Goal: Information Seeking & Learning: Find specific fact

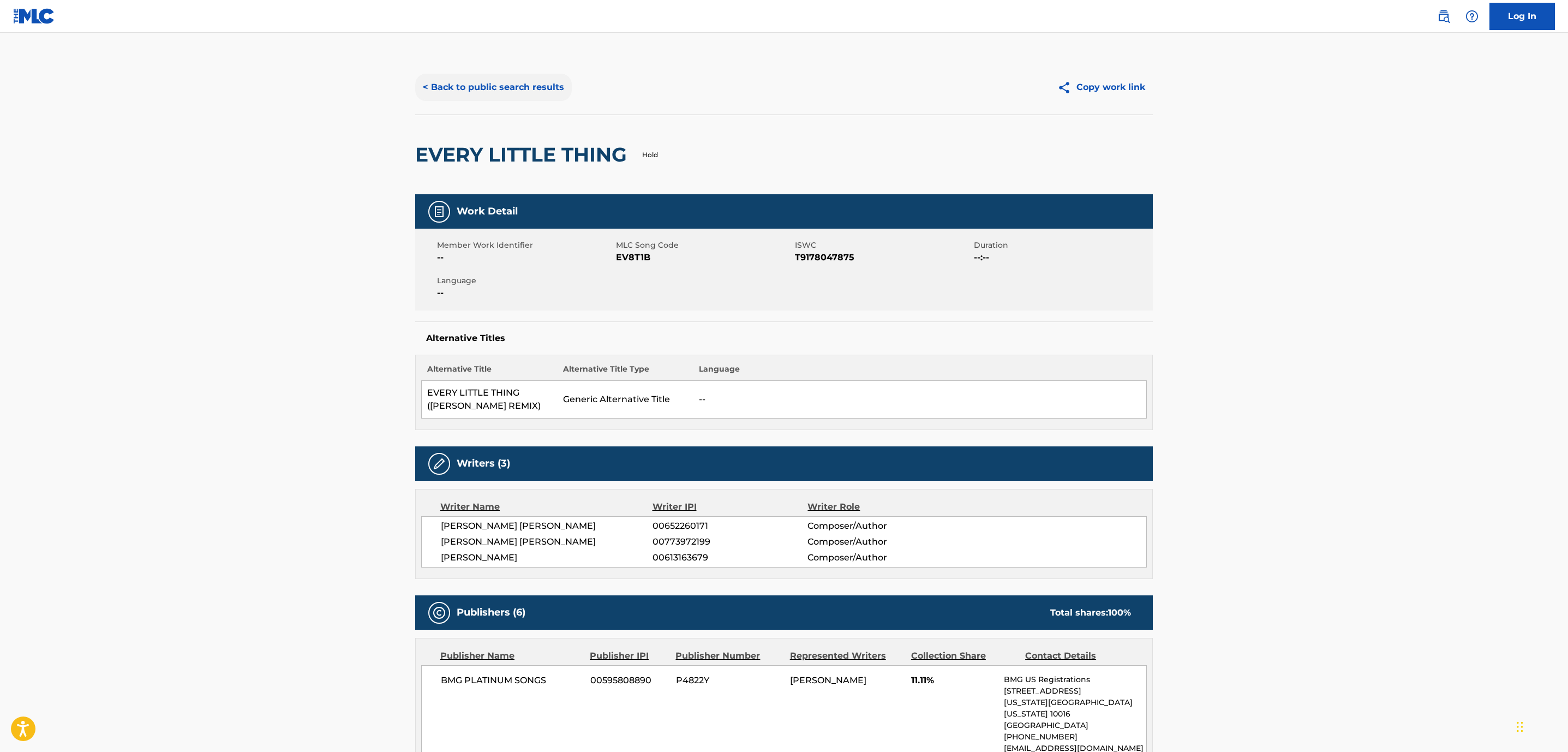
click at [514, 85] on button "< Back to public search results" at bounding box center [493, 87] width 156 height 27
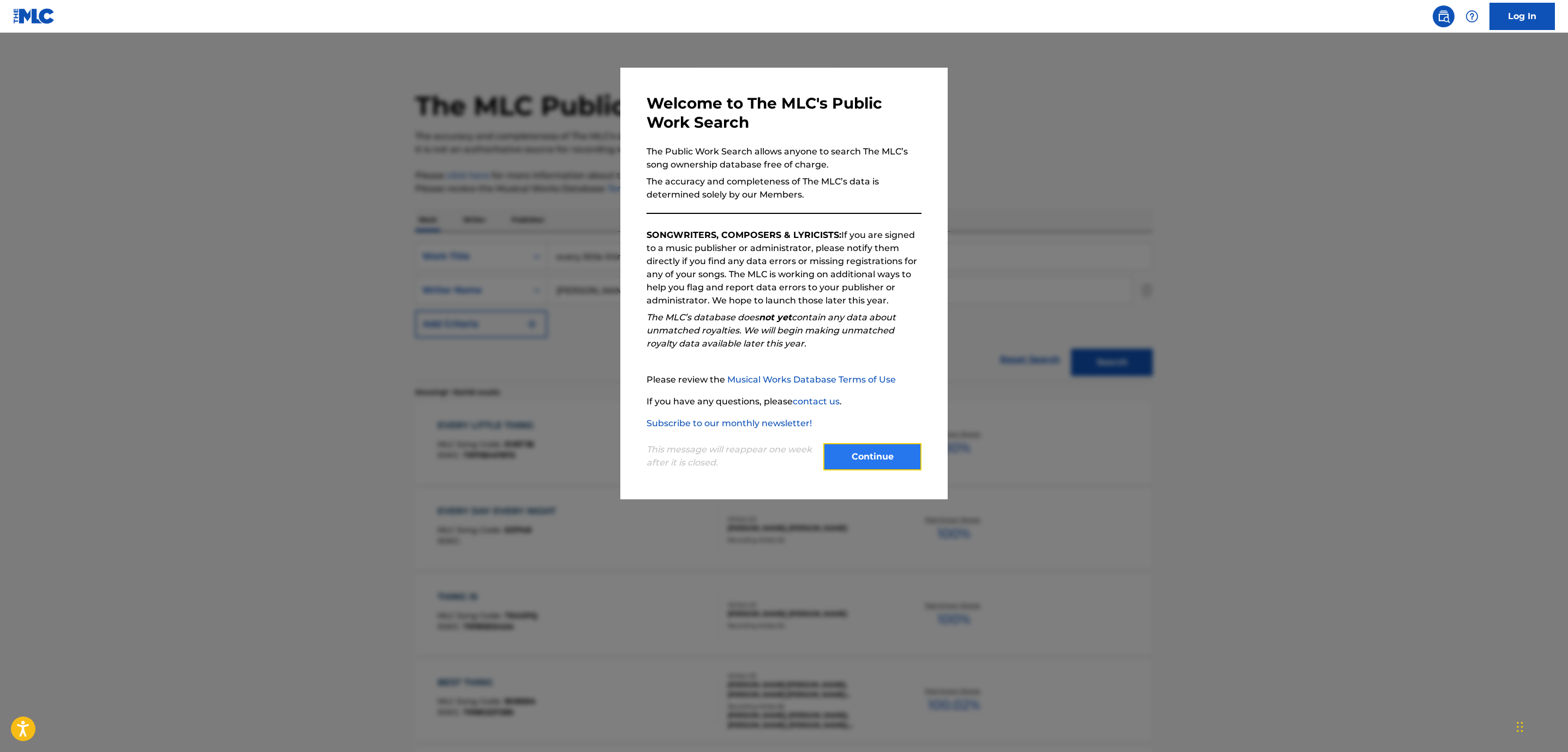
click at [882, 461] on button "Continue" at bounding box center [872, 457] width 98 height 27
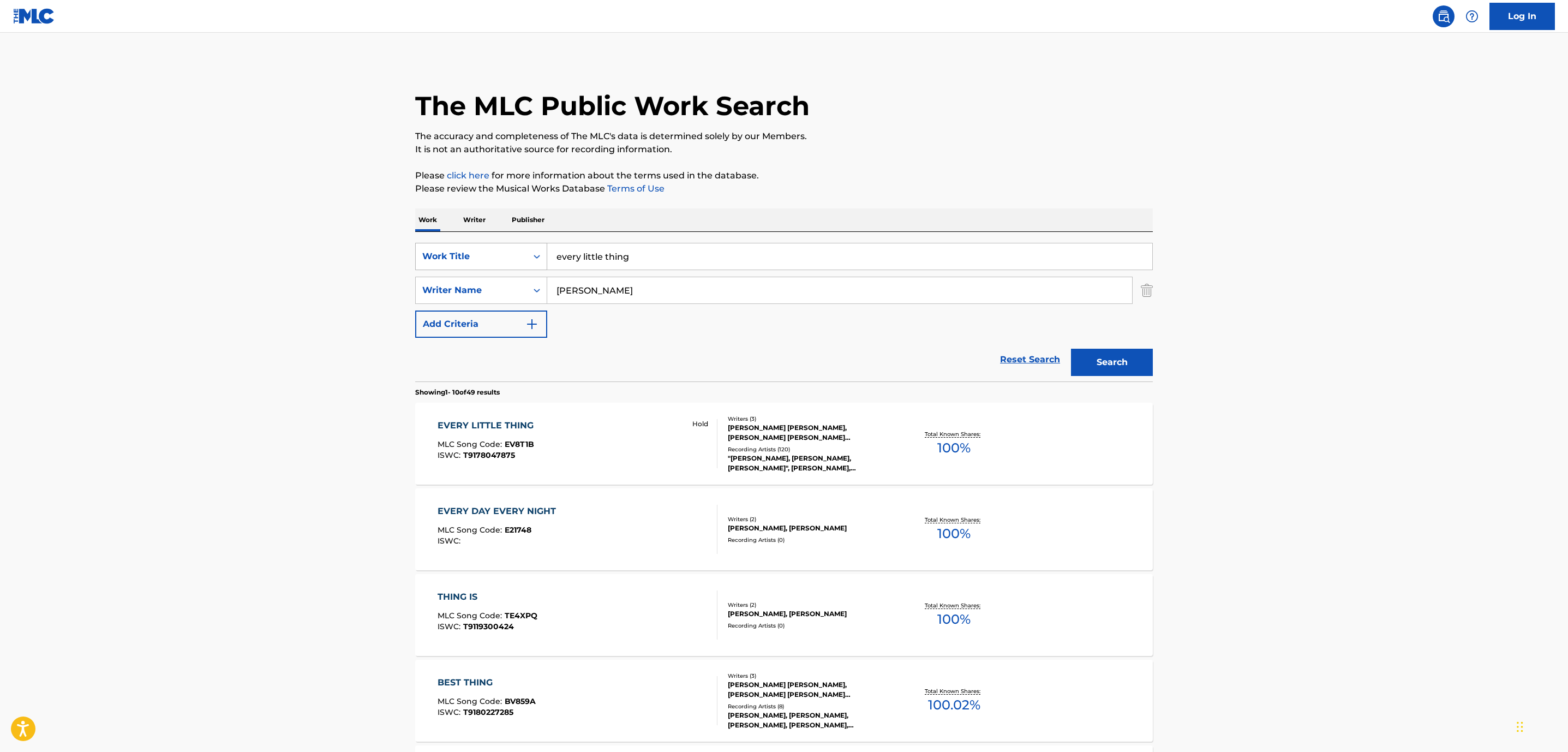
drag, startPoint x: 653, startPoint y: 263, endPoint x: 465, endPoint y: 247, distance: 188.7
click at [465, 247] on div "SearchWithCriteriaff1725b1-43cb-464c-8487-c651da6ae68d Work Title every little …" at bounding box center [783, 257] width 737 height 27
type input "[PERSON_NAME]"
drag, startPoint x: 617, startPoint y: 292, endPoint x: 442, endPoint y: 270, distance: 176.4
click at [442, 270] on div "SearchWithCriteriaff1725b1-43cb-464c-8487-c651da6ae68d Work Title [PERSON_NAME]…" at bounding box center [783, 291] width 737 height 95
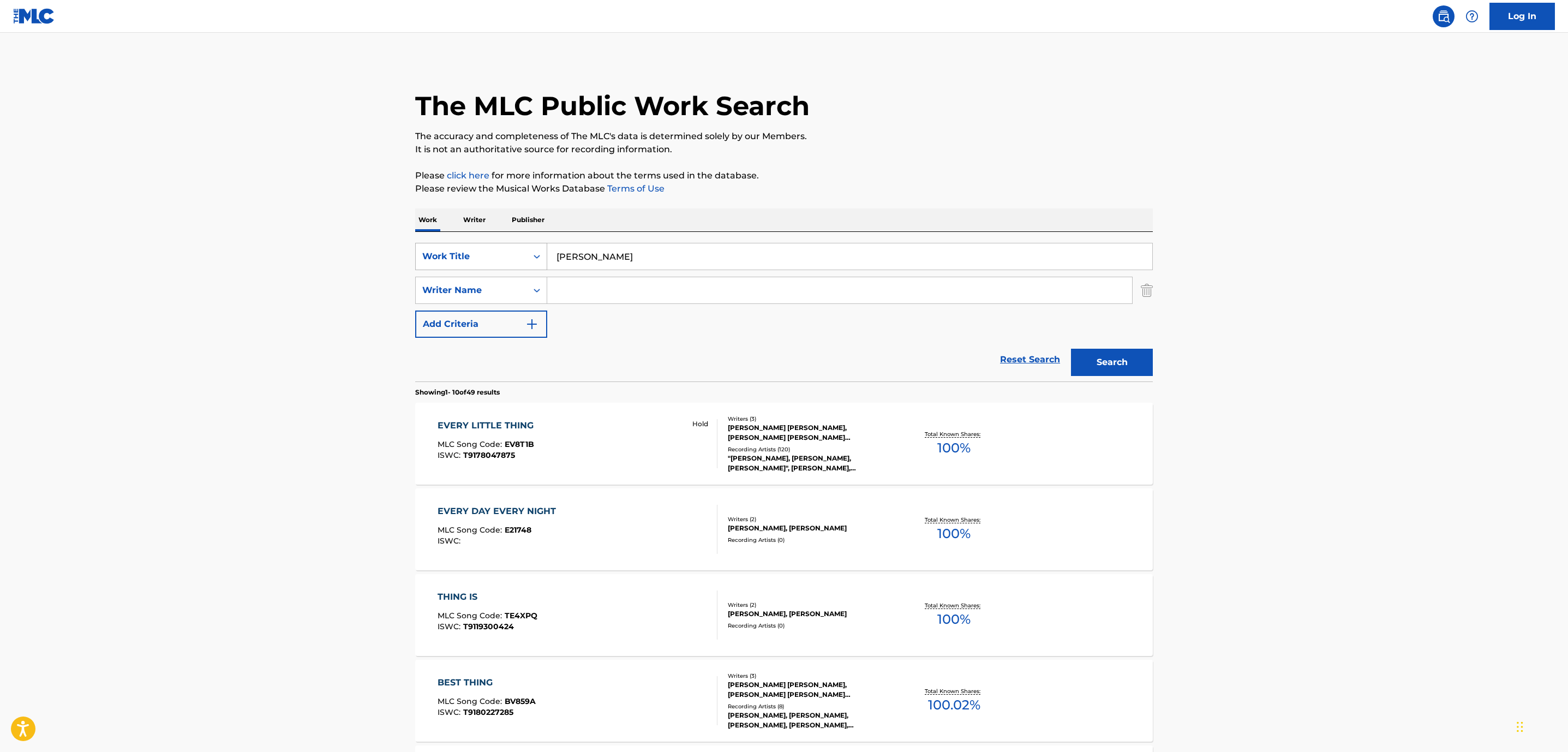
click at [1071, 348] on button "Search" at bounding box center [1112, 362] width 82 height 27
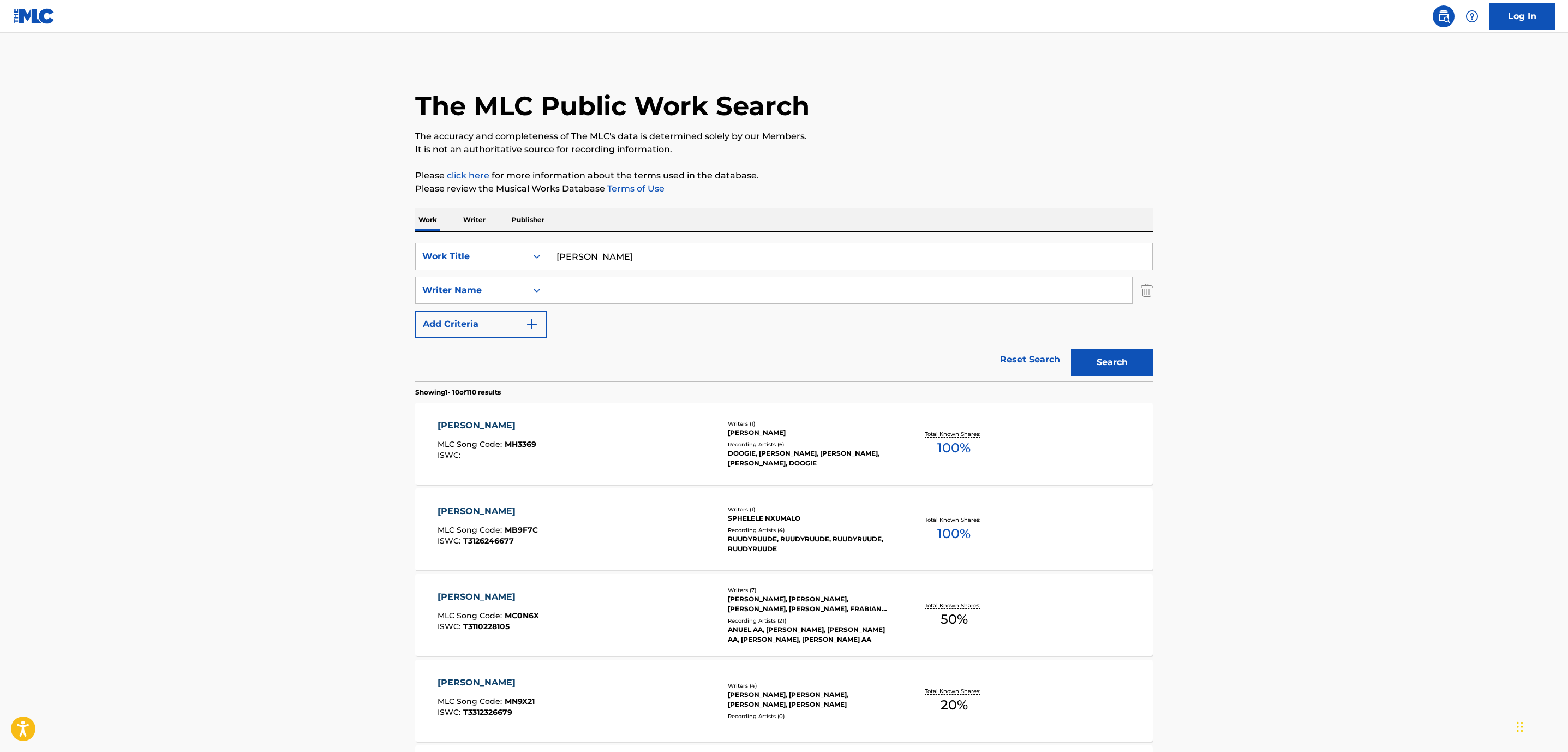
click at [461, 594] on div "[PERSON_NAME]" at bounding box center [488, 597] width 101 height 13
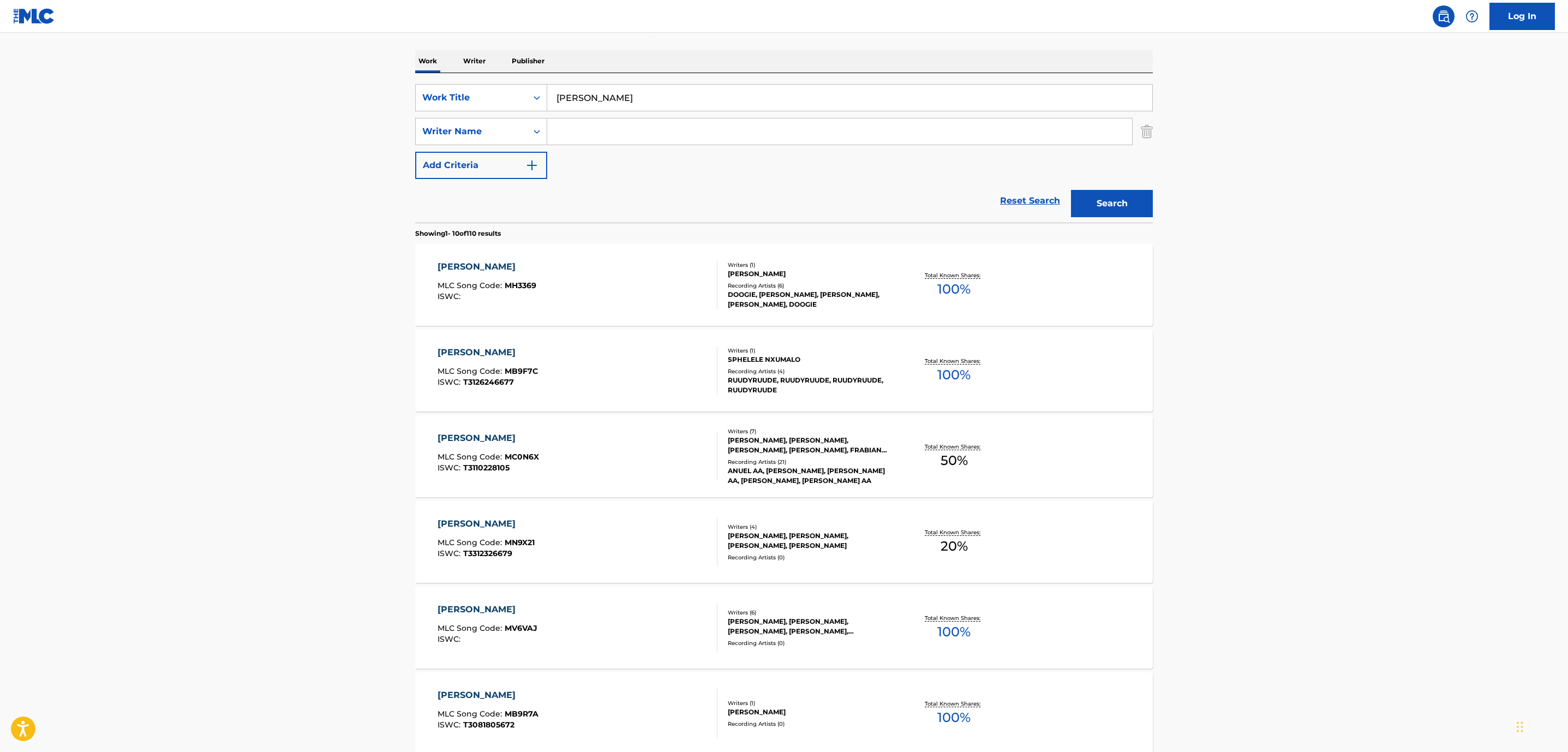
scroll to position [190, 0]
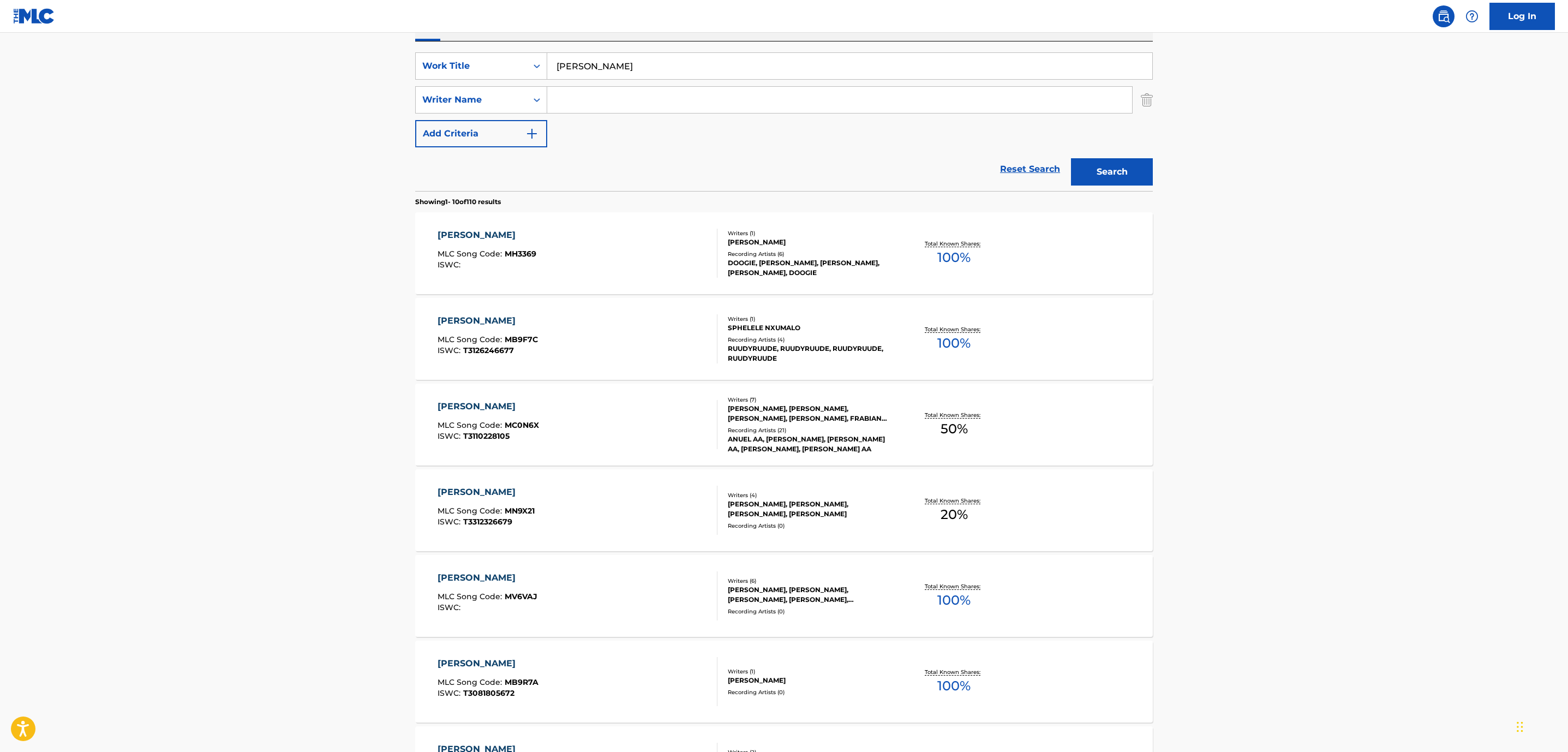
click at [480, 488] on div "[PERSON_NAME]" at bounding box center [485, 492] width 97 height 13
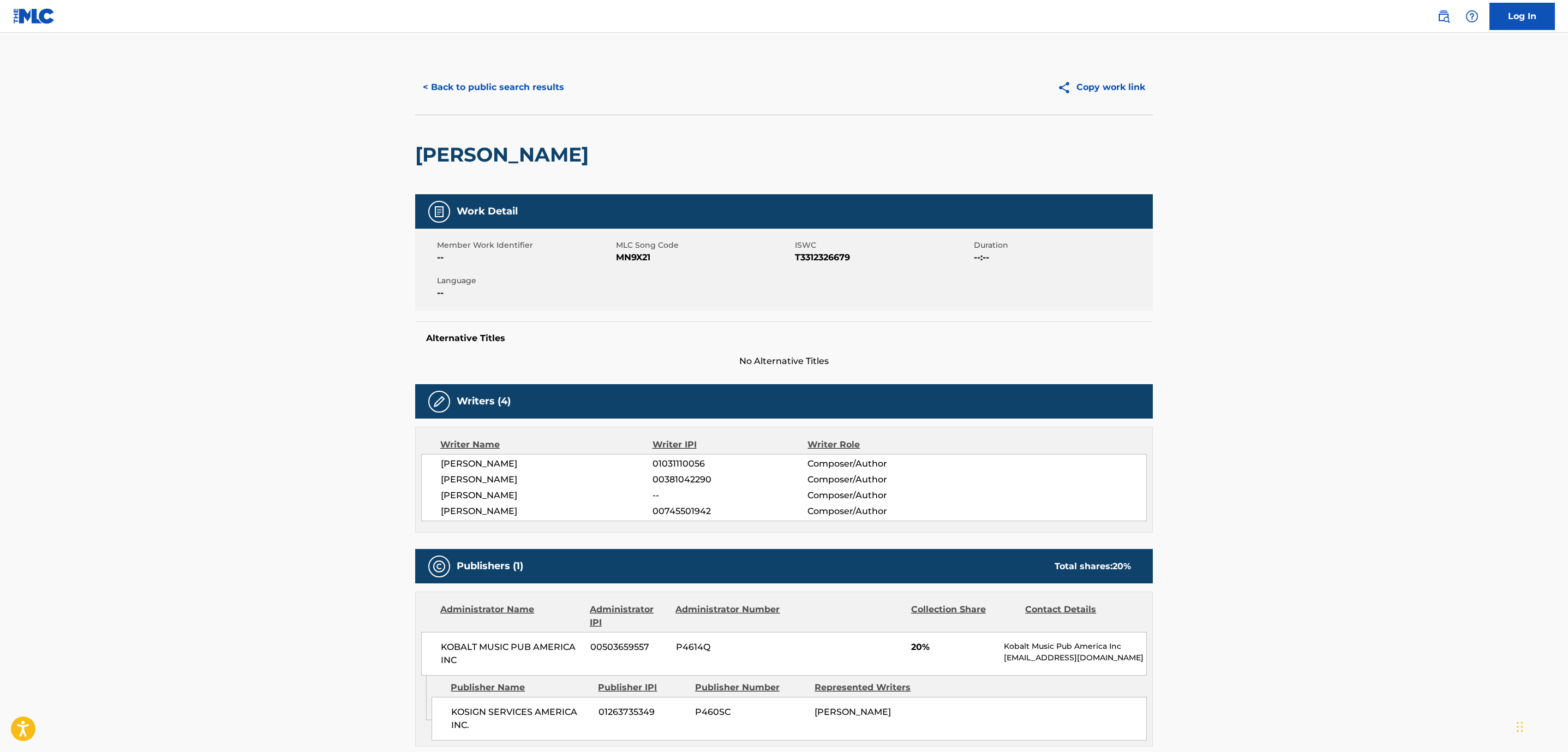
scroll to position [151, 0]
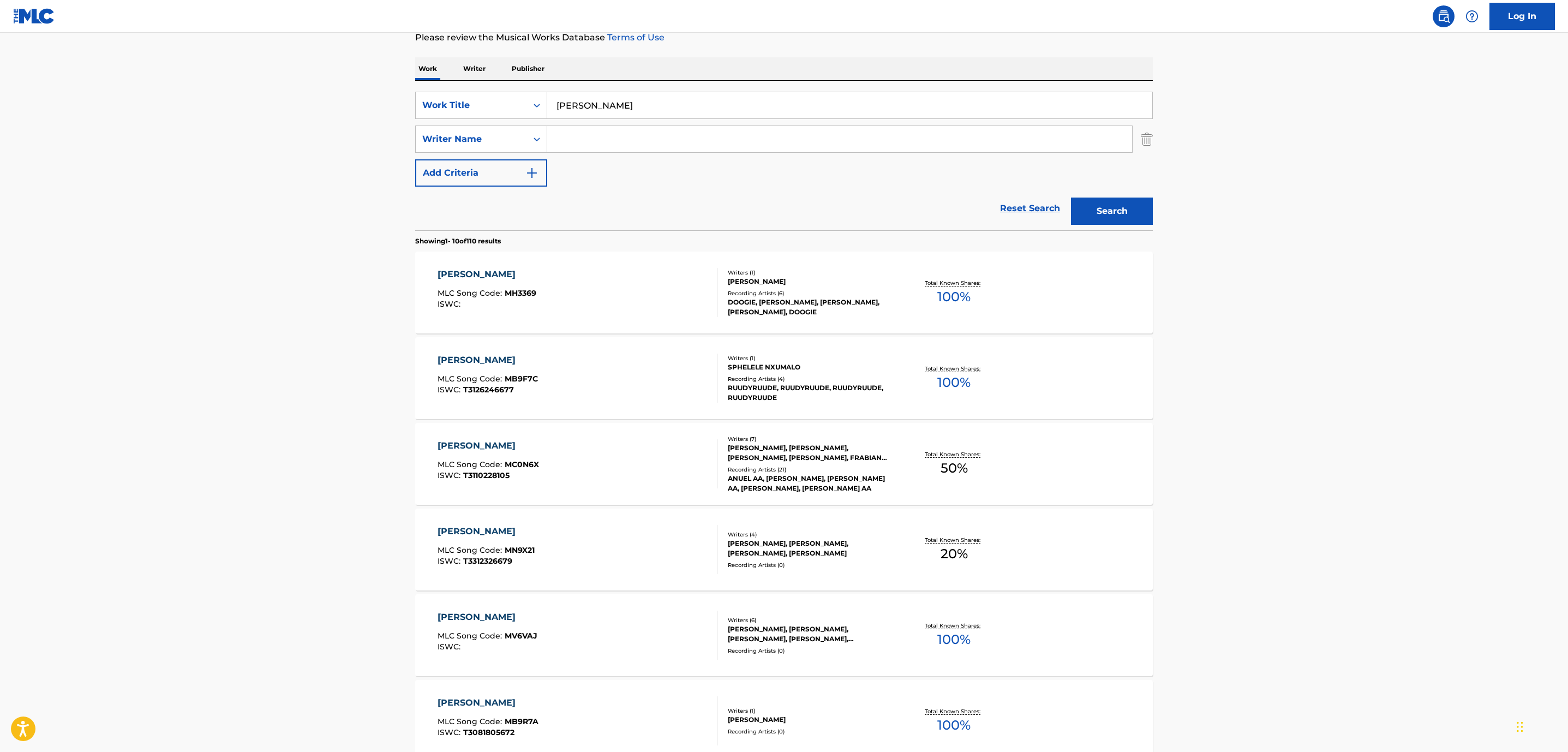
scroll to position [190, 0]
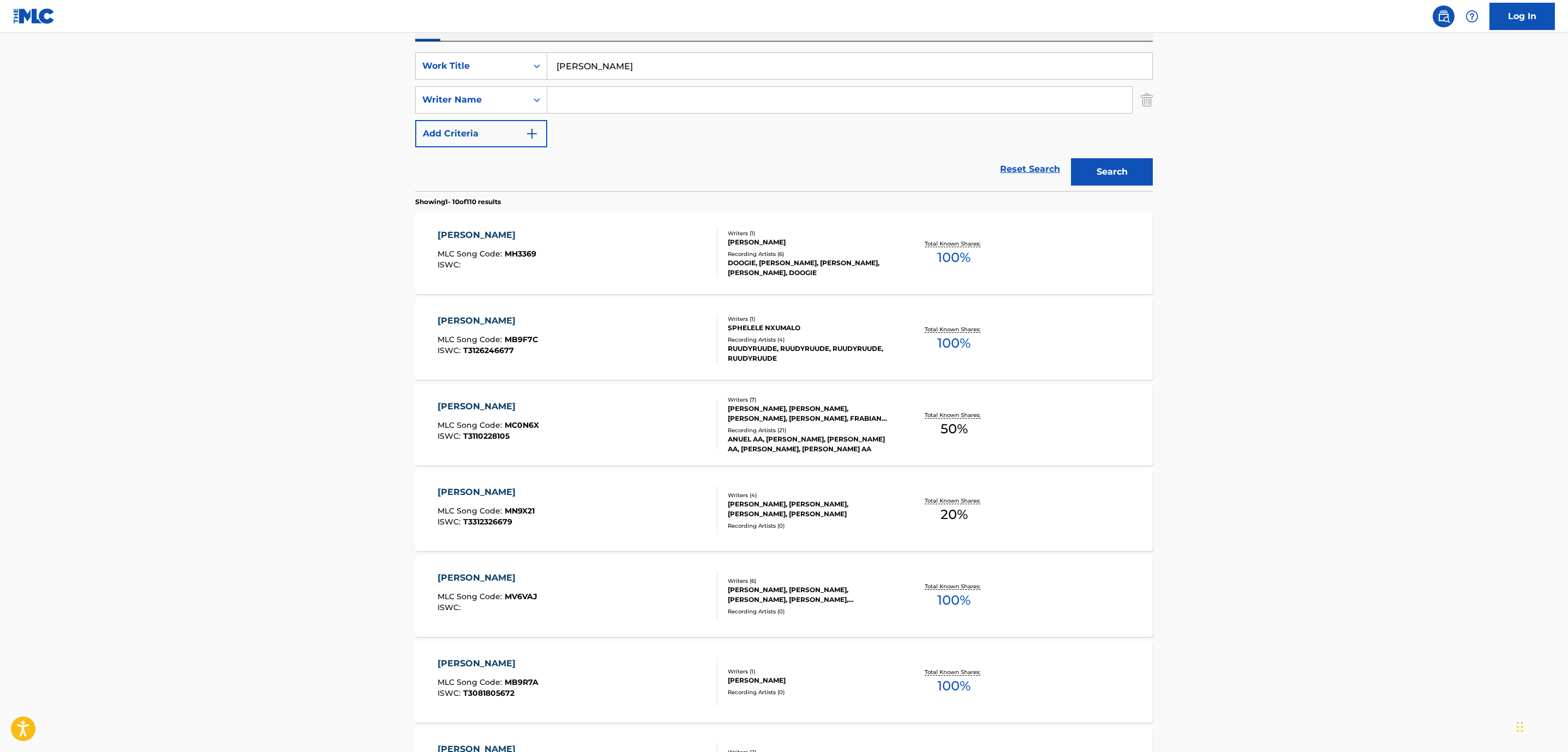
click at [467, 400] on div "[PERSON_NAME]" at bounding box center [488, 406] width 101 height 13
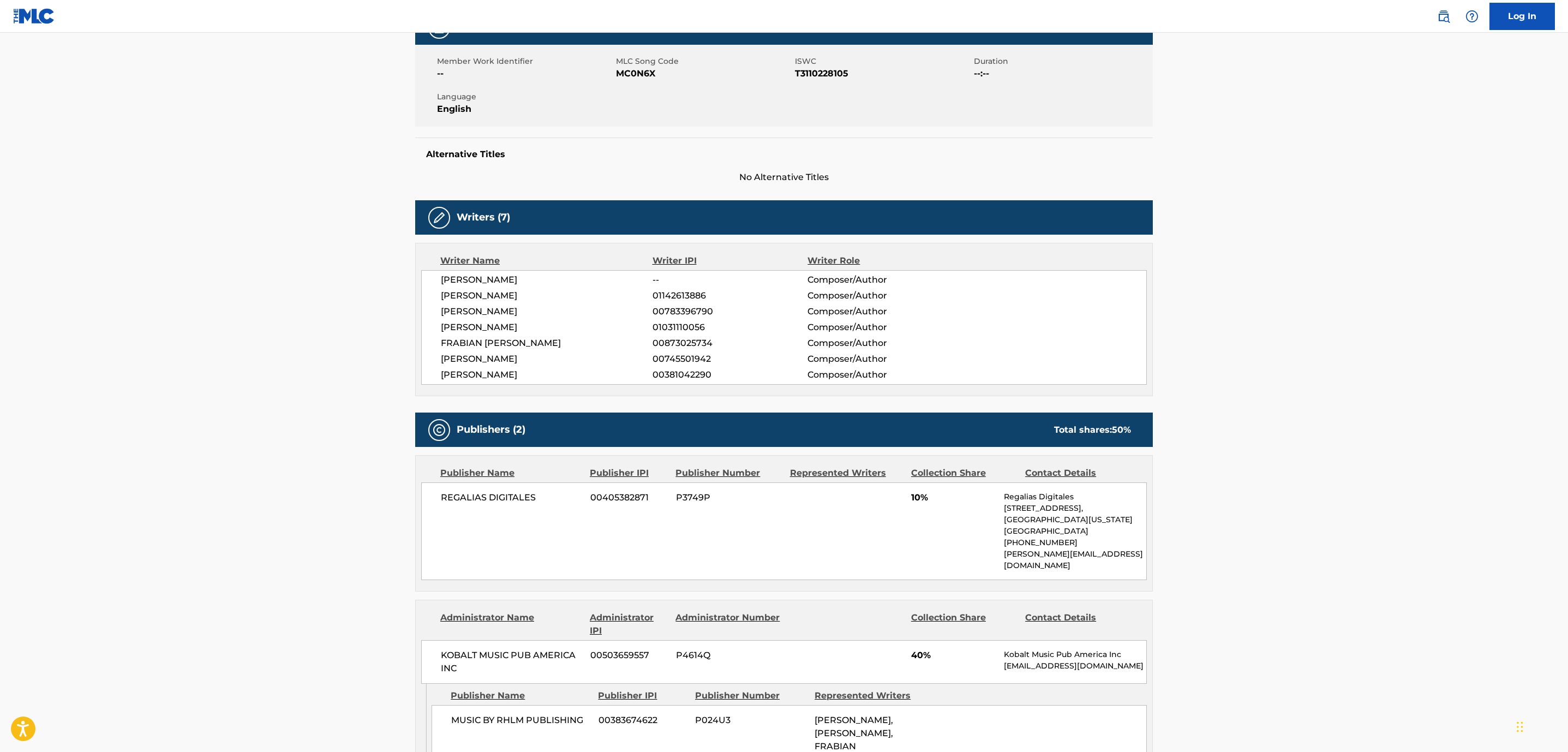
scroll to position [173, 0]
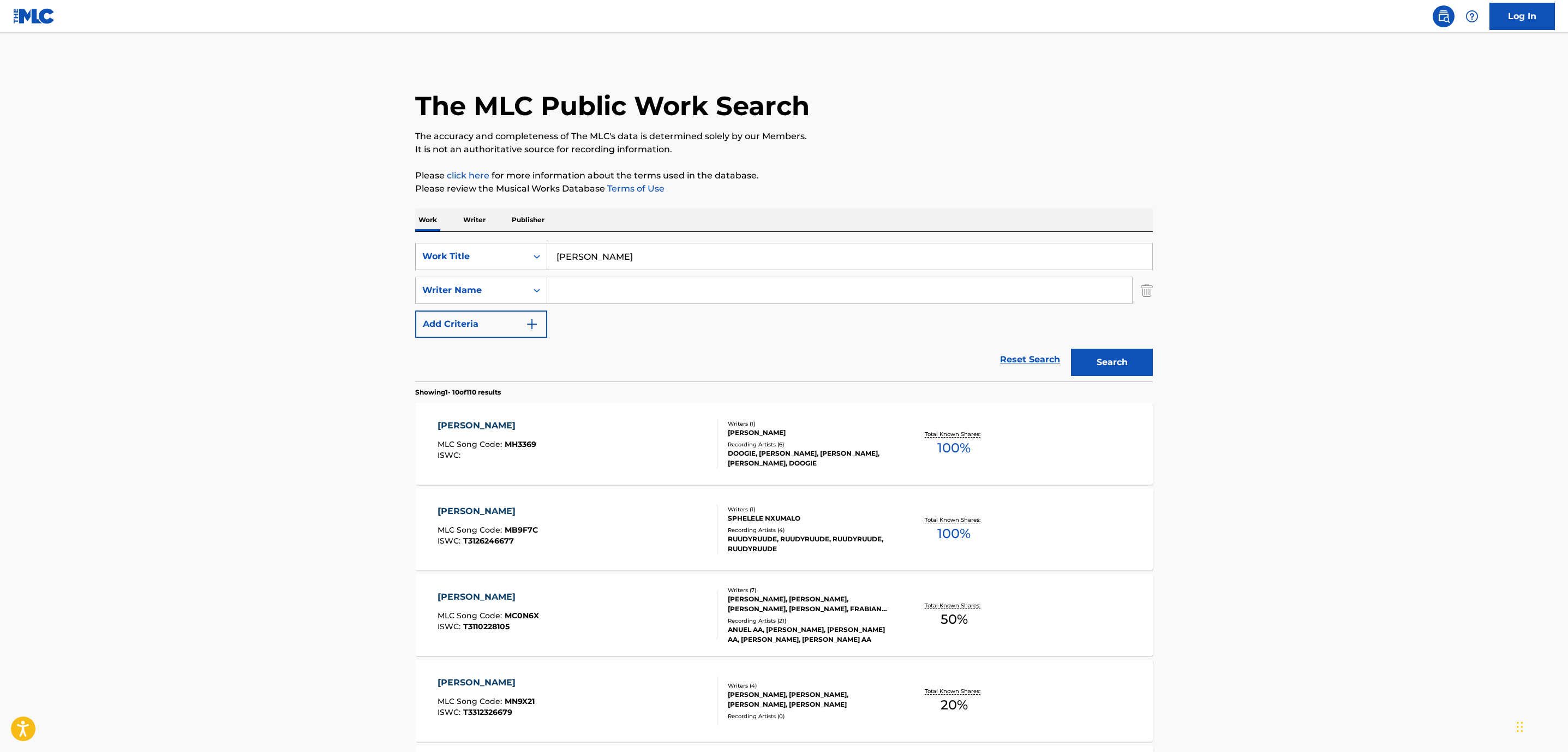
drag, startPoint x: 622, startPoint y: 263, endPoint x: 491, endPoint y: 264, distance: 131.0
click at [491, 264] on div "SearchWithCriteriaff1725b1-43cb-464c-8487-c651da6ae68d Work Title [PERSON_NAME]" at bounding box center [783, 257] width 737 height 27
type input "no contesta"
click at [1071, 348] on button "Search" at bounding box center [1112, 362] width 82 height 27
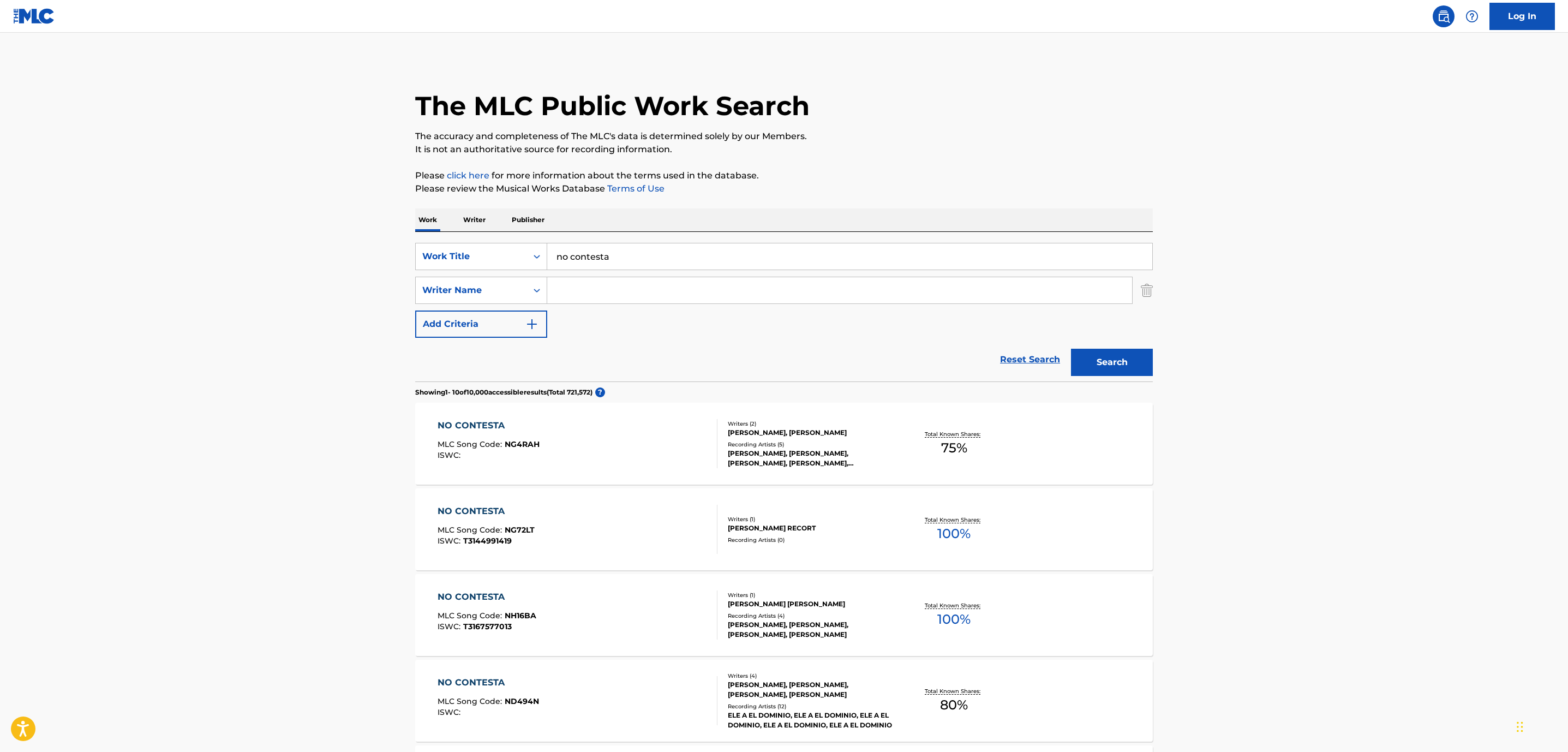
click at [456, 681] on div "NO CONTESTA" at bounding box center [488, 682] width 101 height 13
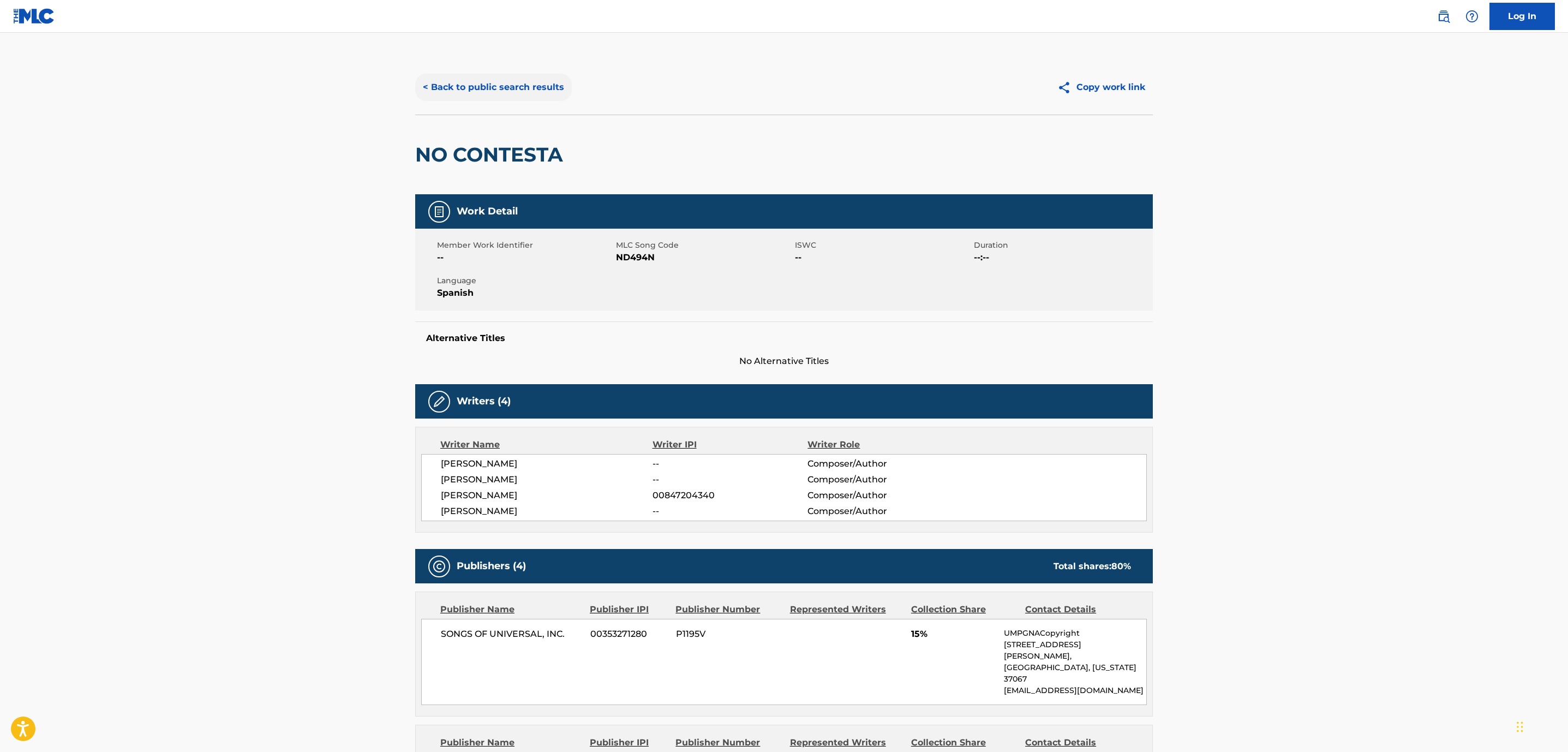
click at [478, 87] on button "< Back to public search results" at bounding box center [493, 87] width 156 height 27
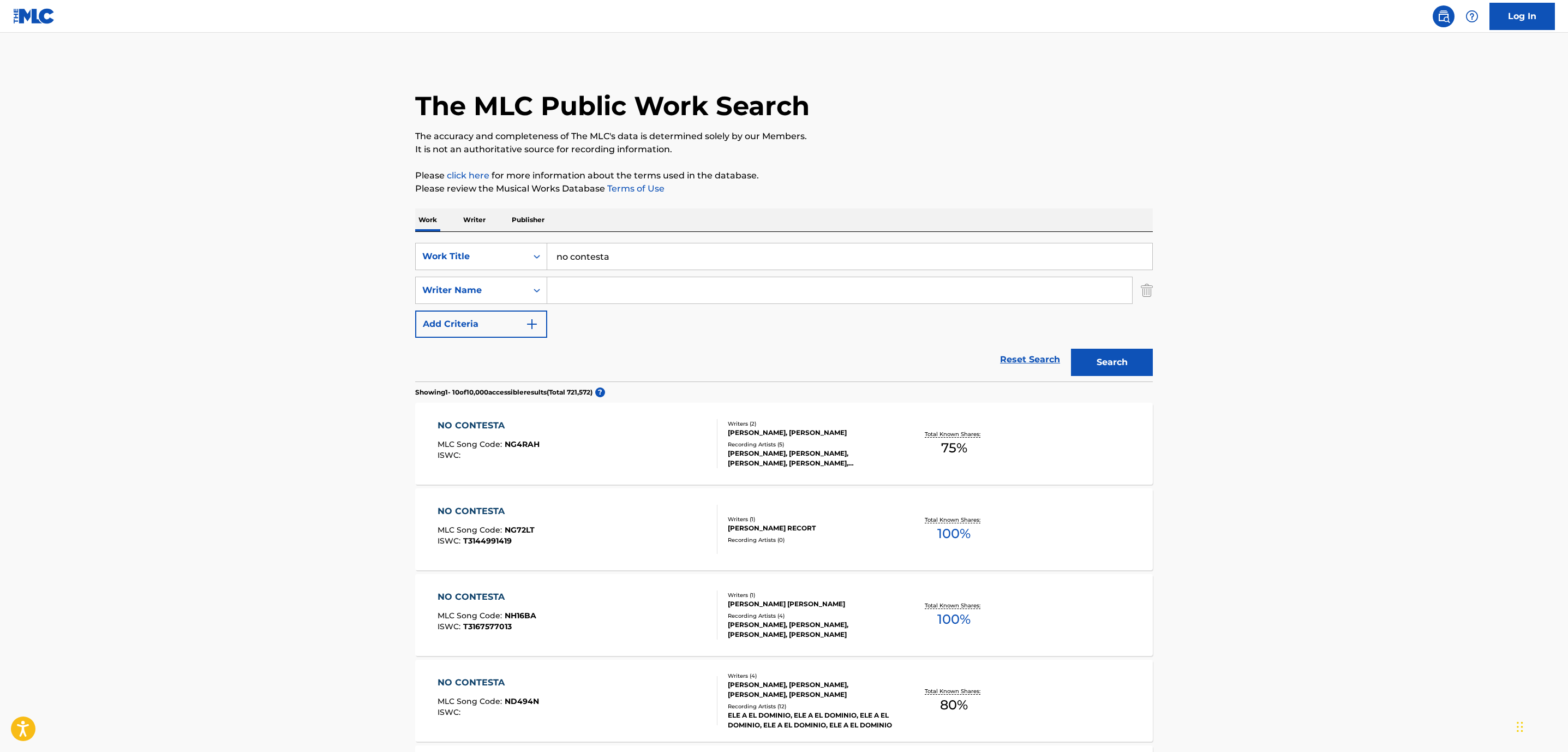
drag, startPoint x: 549, startPoint y: 247, endPoint x: 411, endPoint y: 234, distance: 138.6
click at [411, 234] on div "The MLC Public Work Search The accuracy and completeness of The MLC's data is d…" at bounding box center [784, 686] width 764 height 1252
type input "got damn"
click at [606, 294] on input "Search Form" at bounding box center [839, 290] width 585 height 26
click at [1071, 348] on button "Search" at bounding box center [1112, 362] width 82 height 27
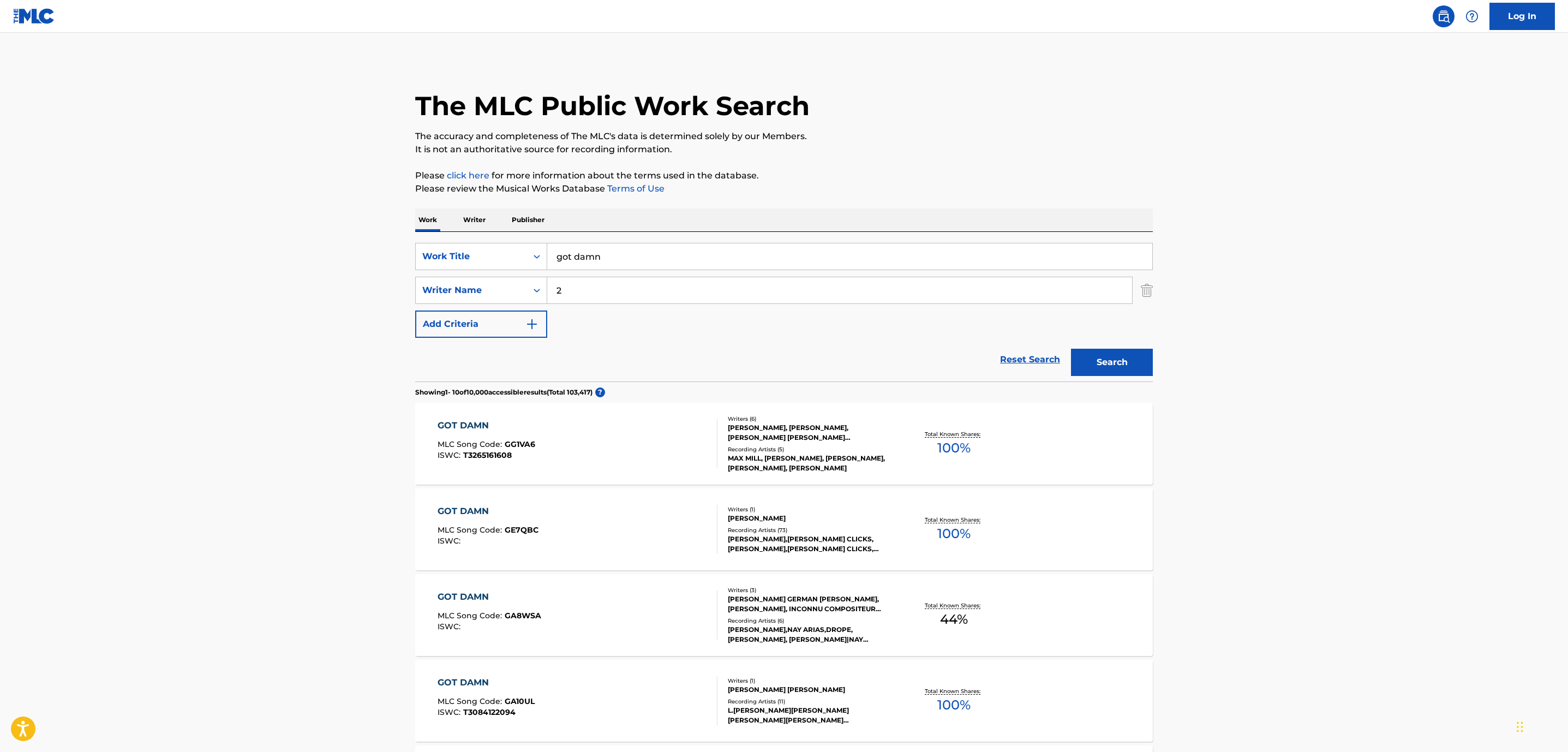
type input "2"
click at [599, 303] on div "2" at bounding box center [840, 291] width 586 height 27
click at [597, 296] on input "2" at bounding box center [839, 290] width 585 height 26
type input "[PERSON_NAME]"
click at [1071, 348] on button "Search" at bounding box center [1112, 362] width 82 height 27
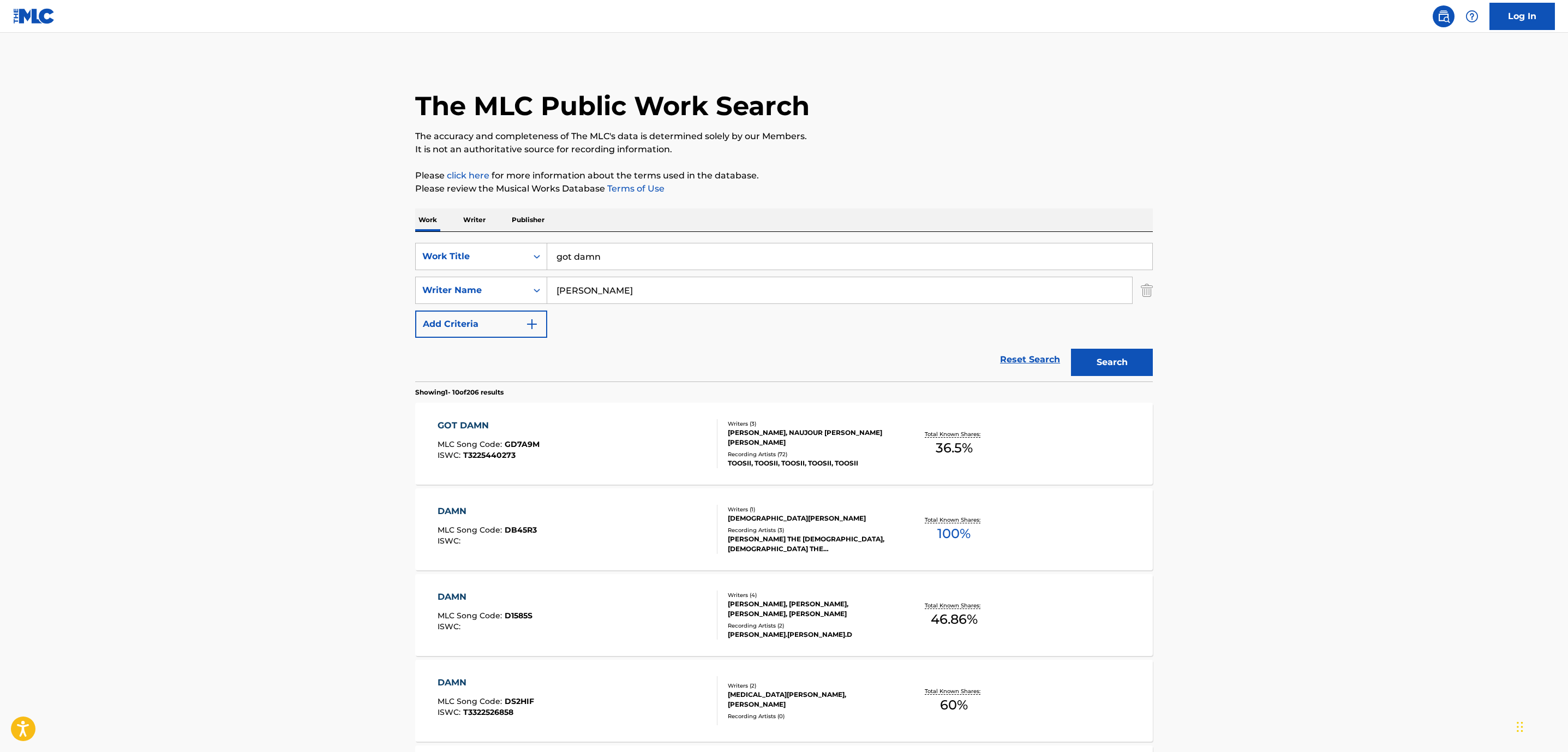
click at [469, 424] on div "GOT DAMN" at bounding box center [488, 425] width 102 height 13
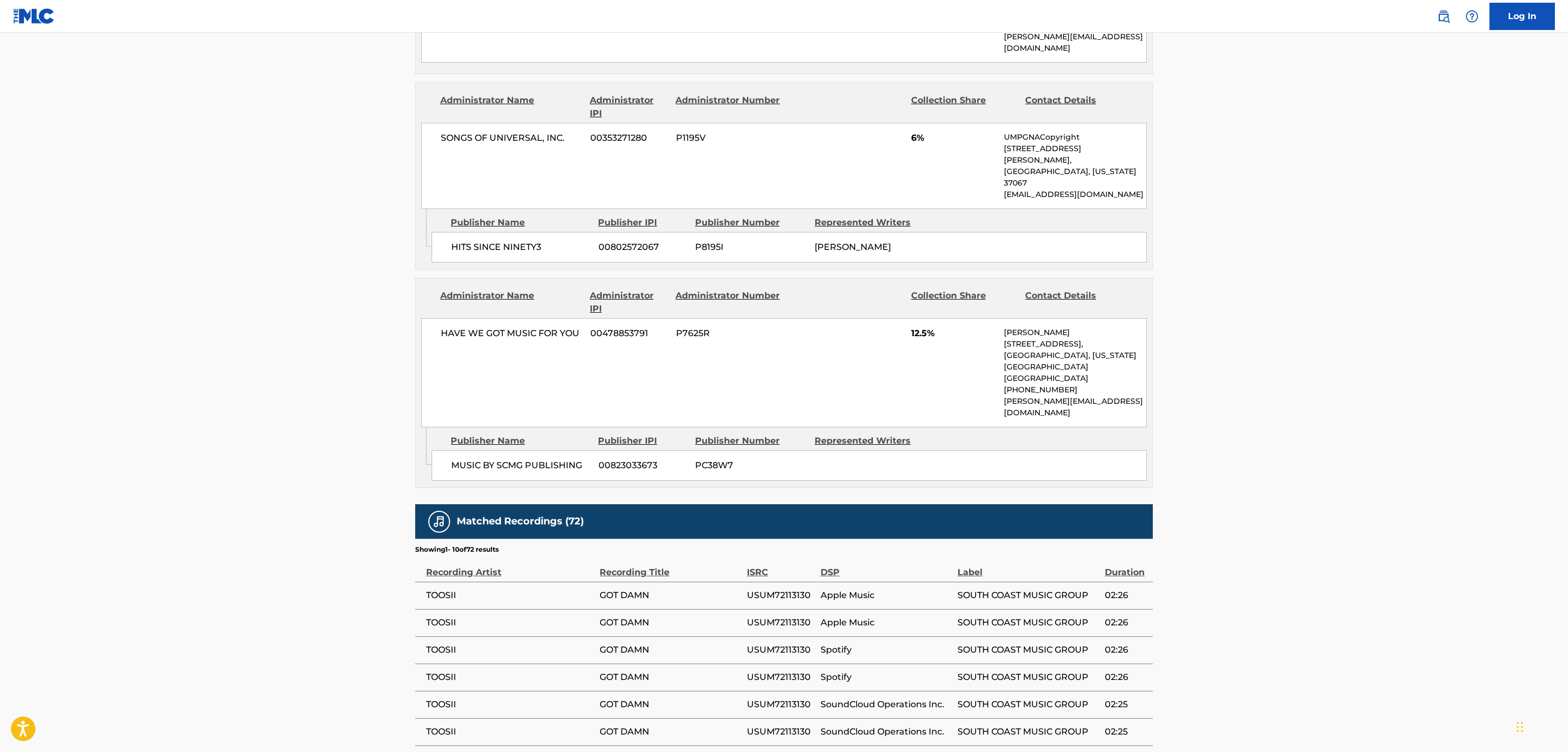
scroll to position [908, 0]
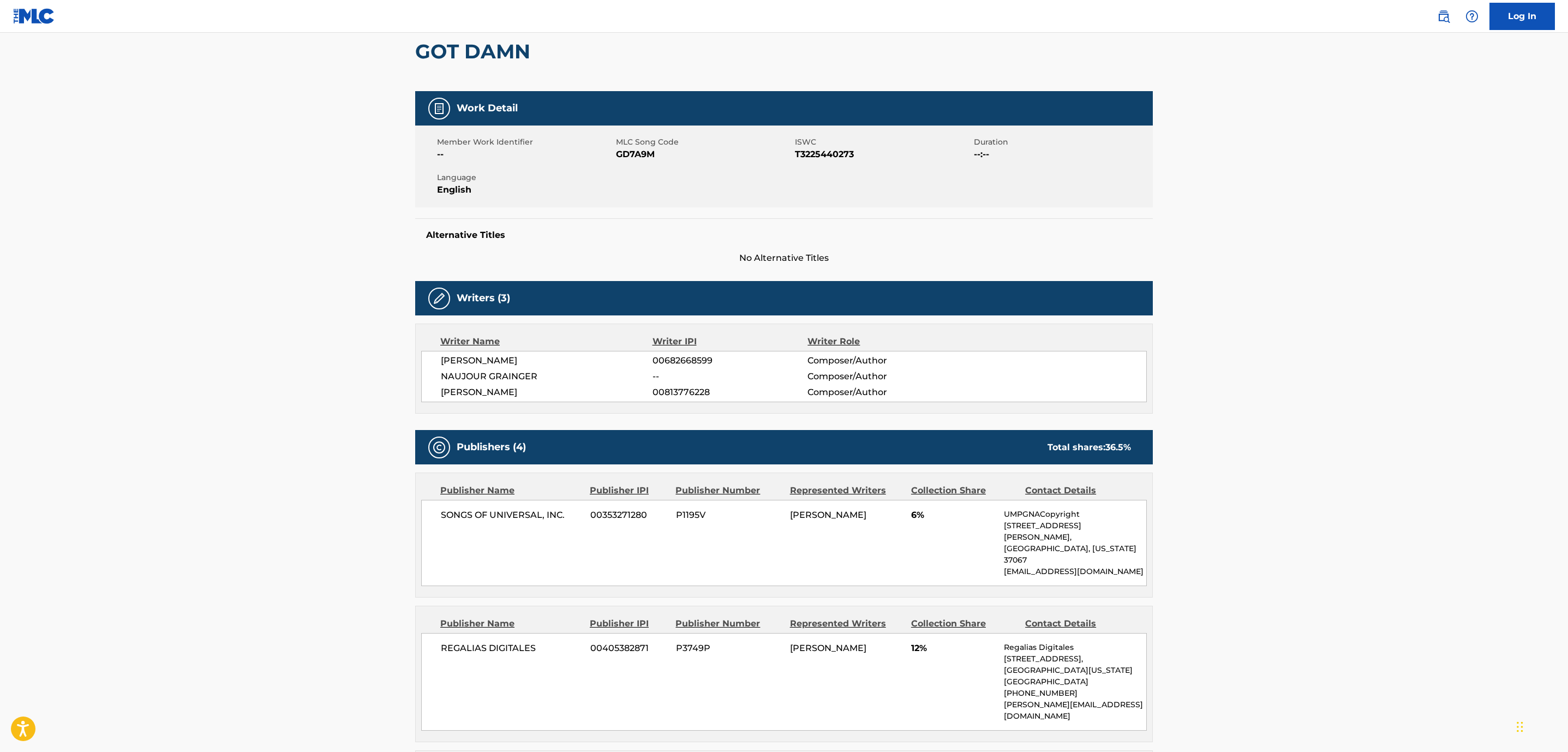
drag, startPoint x: 670, startPoint y: 384, endPoint x: 663, endPoint y: 376, distance: 10.6
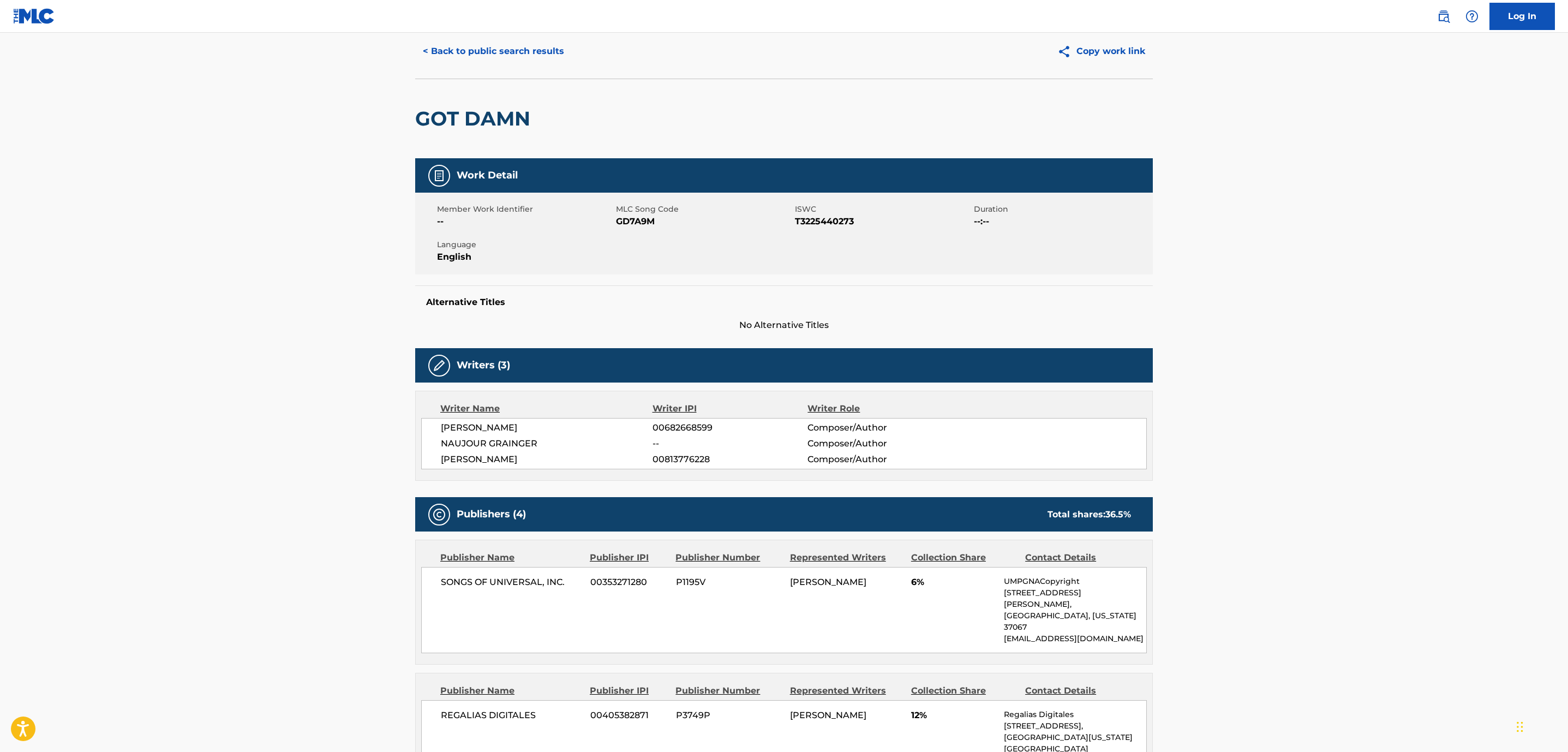
scroll to position [0, 0]
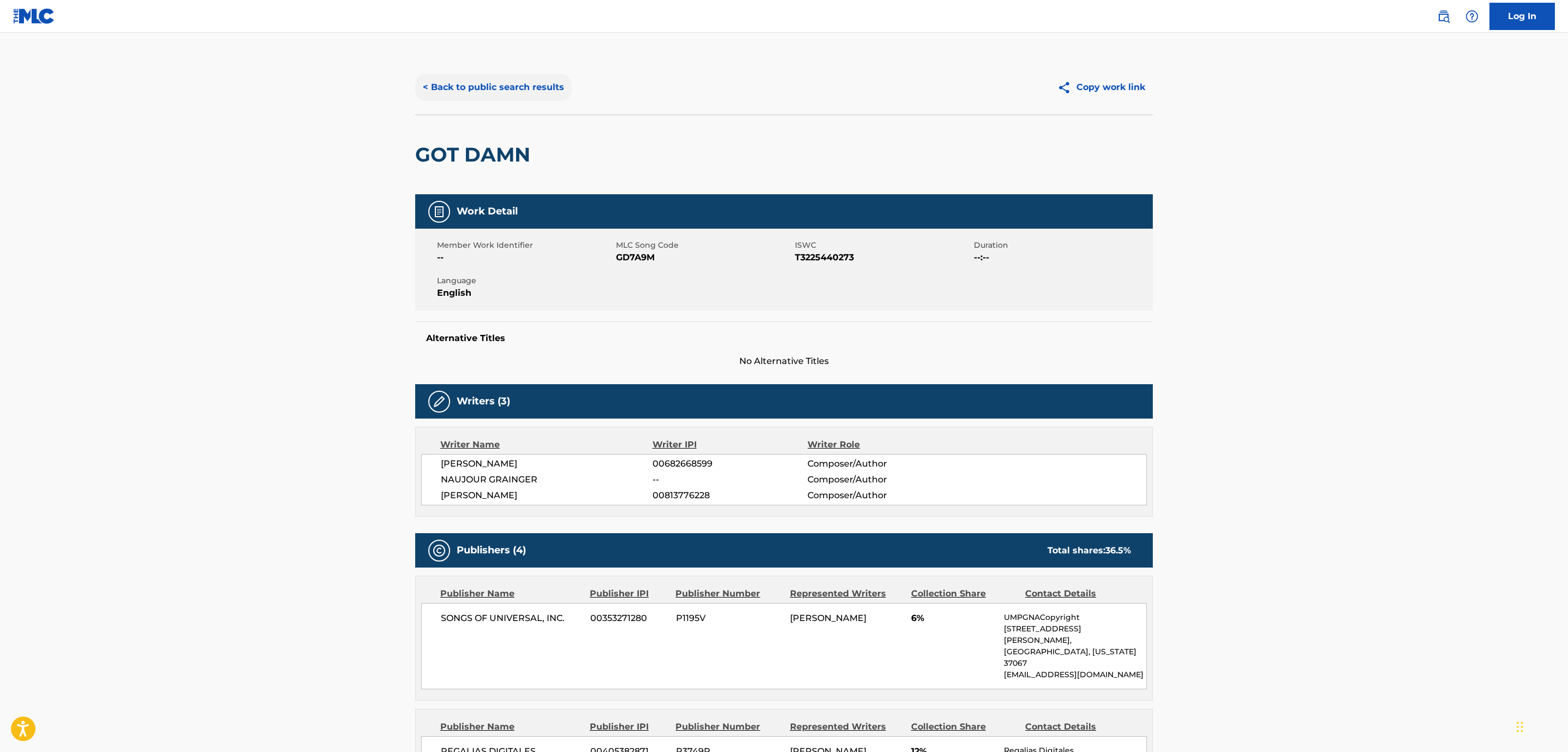
click at [493, 82] on button "< Back to public search results" at bounding box center [493, 87] width 156 height 27
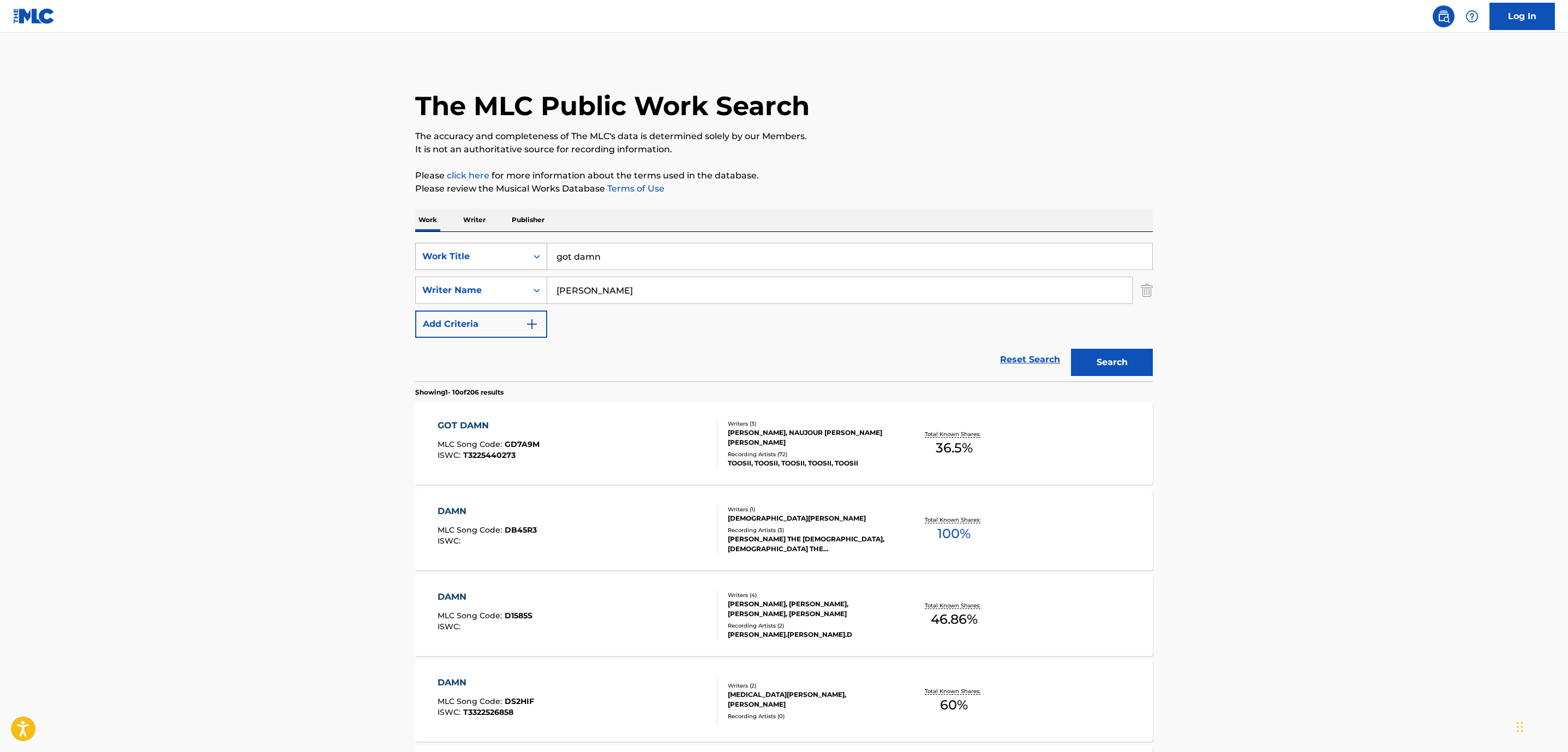
drag, startPoint x: 611, startPoint y: 261, endPoint x: 496, endPoint y: 252, distance: 115.4
click at [496, 252] on div "SearchWithCriteriaff1725b1-43cb-464c-8487-c651da6ae68d Work Title got damn" at bounding box center [783, 257] width 737 height 27
type input "no contesta"
click at [1126, 362] on button "Search" at bounding box center [1112, 362] width 82 height 27
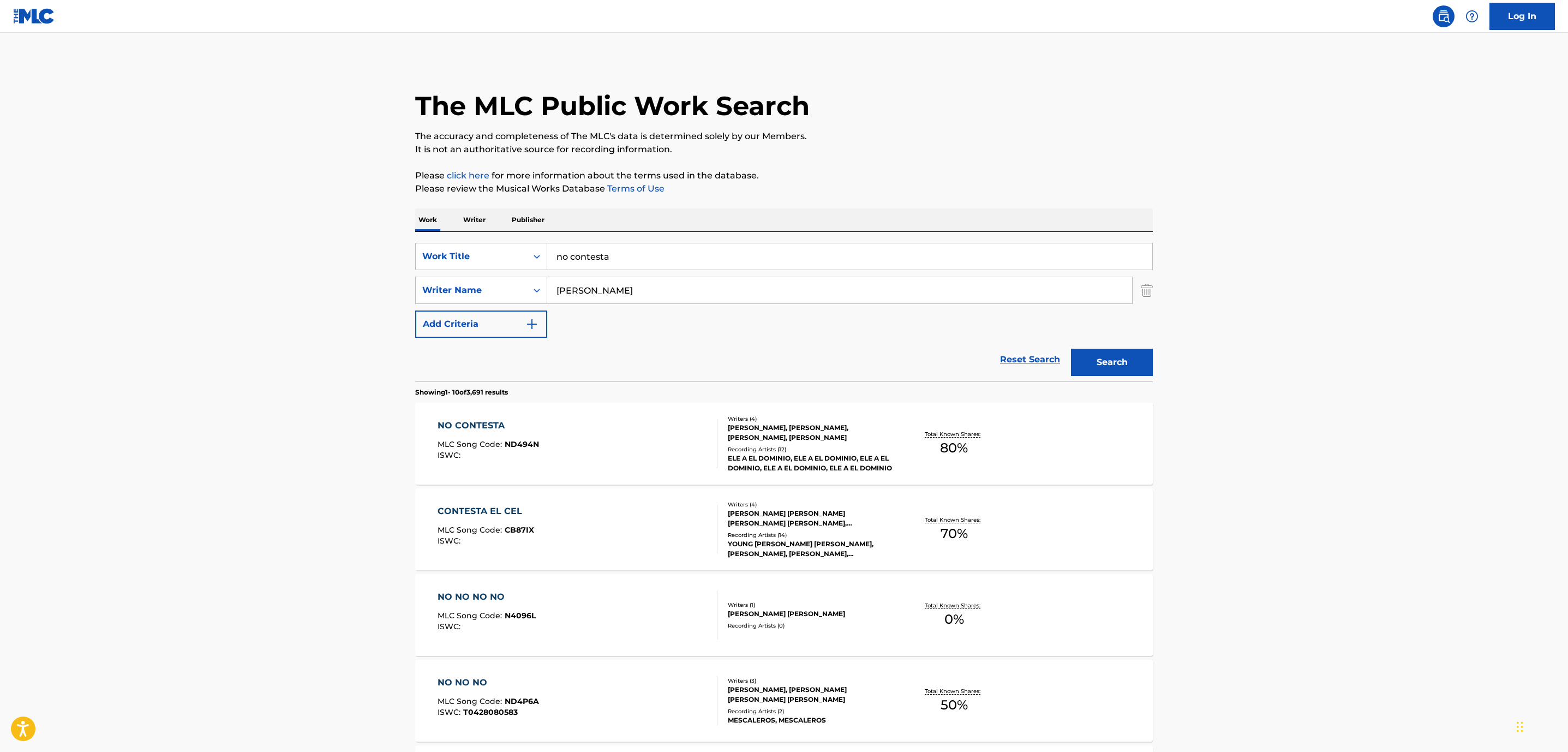
click at [478, 423] on div "NO CONTESTA" at bounding box center [488, 425] width 101 height 13
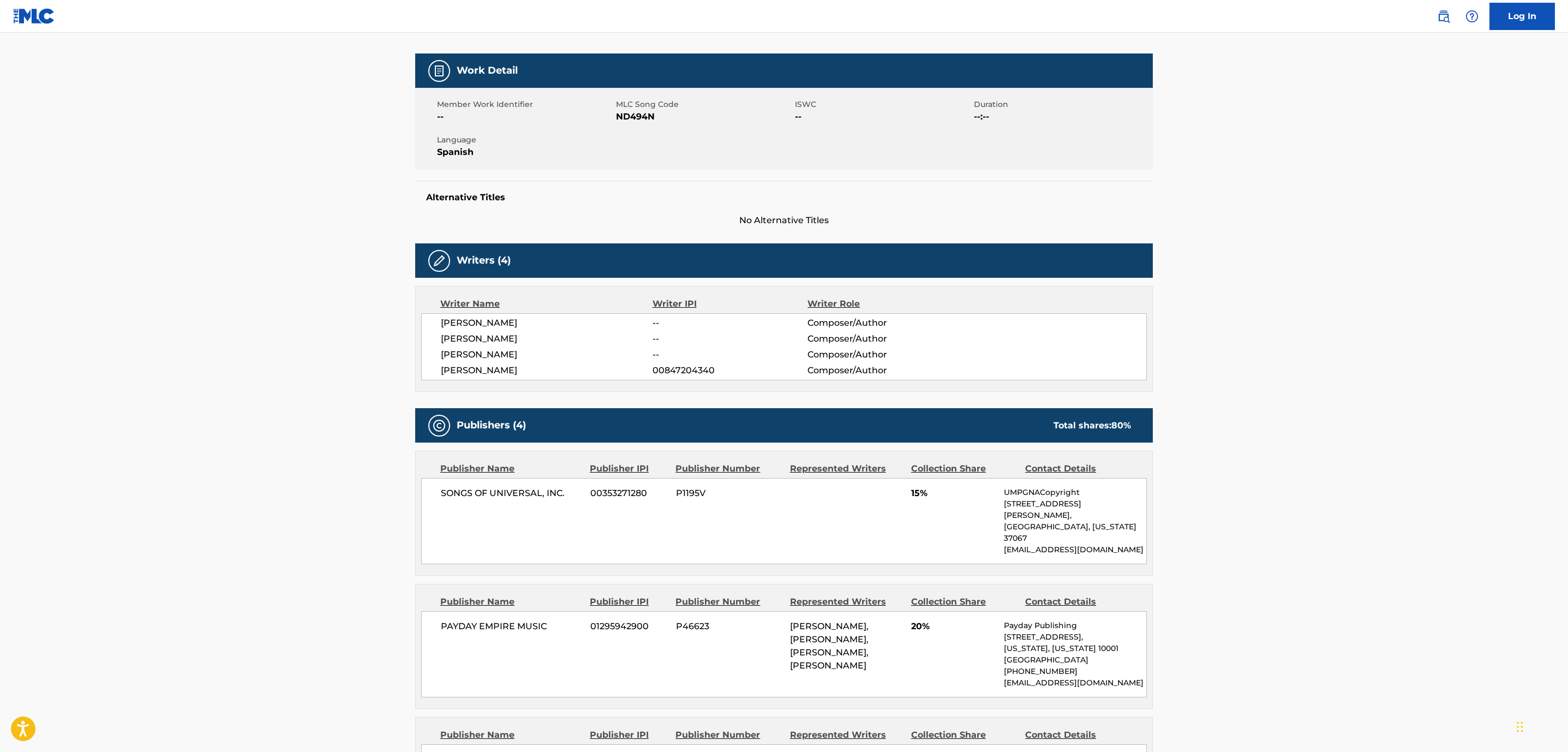
scroll to position [98, 0]
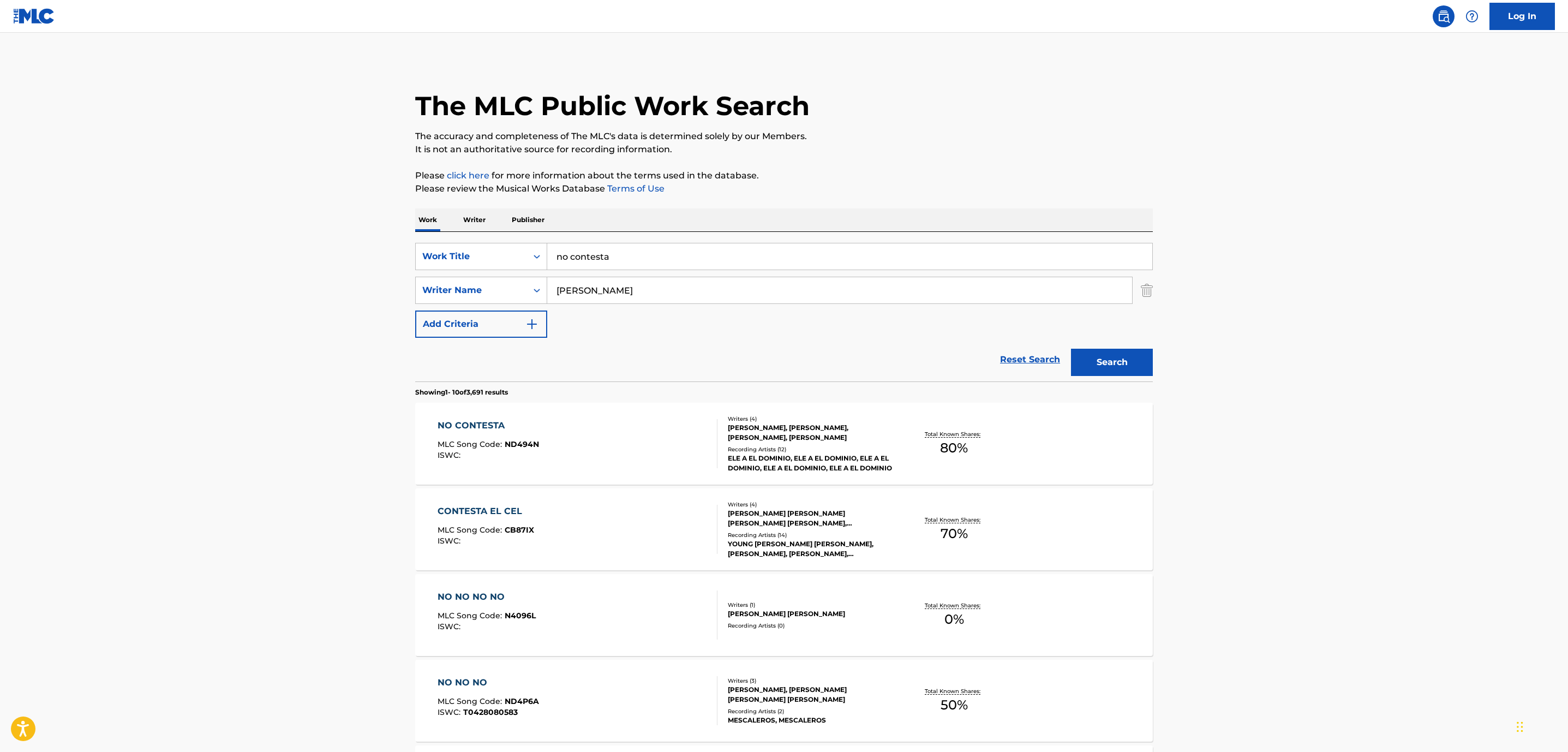
drag, startPoint x: 632, startPoint y: 258, endPoint x: 472, endPoint y: 236, distance: 161.5
click at [472, 236] on div "SearchWithCriteriaff1725b1-43cb-464c-8487-c651da6ae68d Work Title no contesta S…" at bounding box center [783, 307] width 737 height 149
type input "nos matamos"
click at [1071, 348] on button "Search" at bounding box center [1112, 362] width 82 height 27
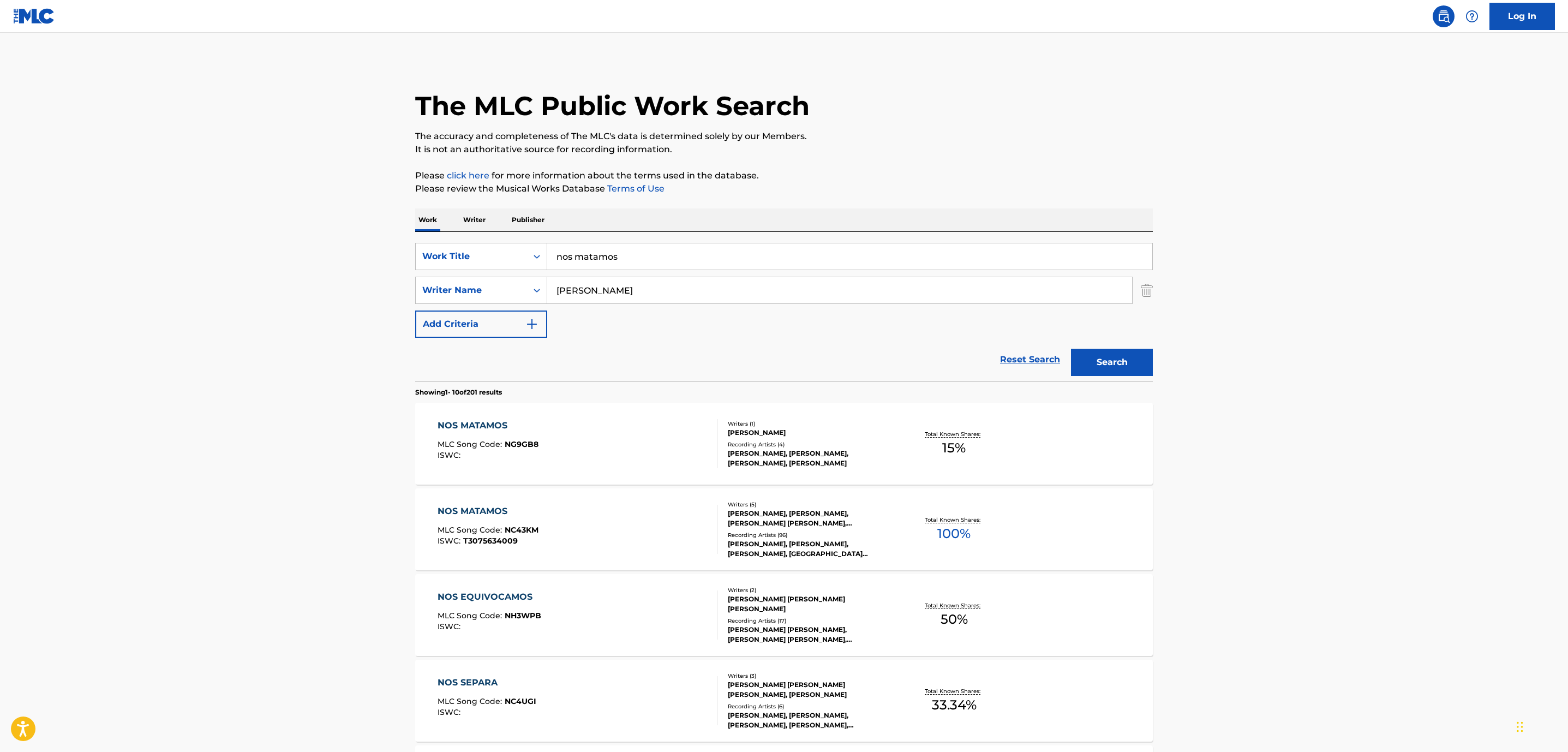
click at [473, 507] on div "NOS MATAMOS" at bounding box center [488, 511] width 101 height 13
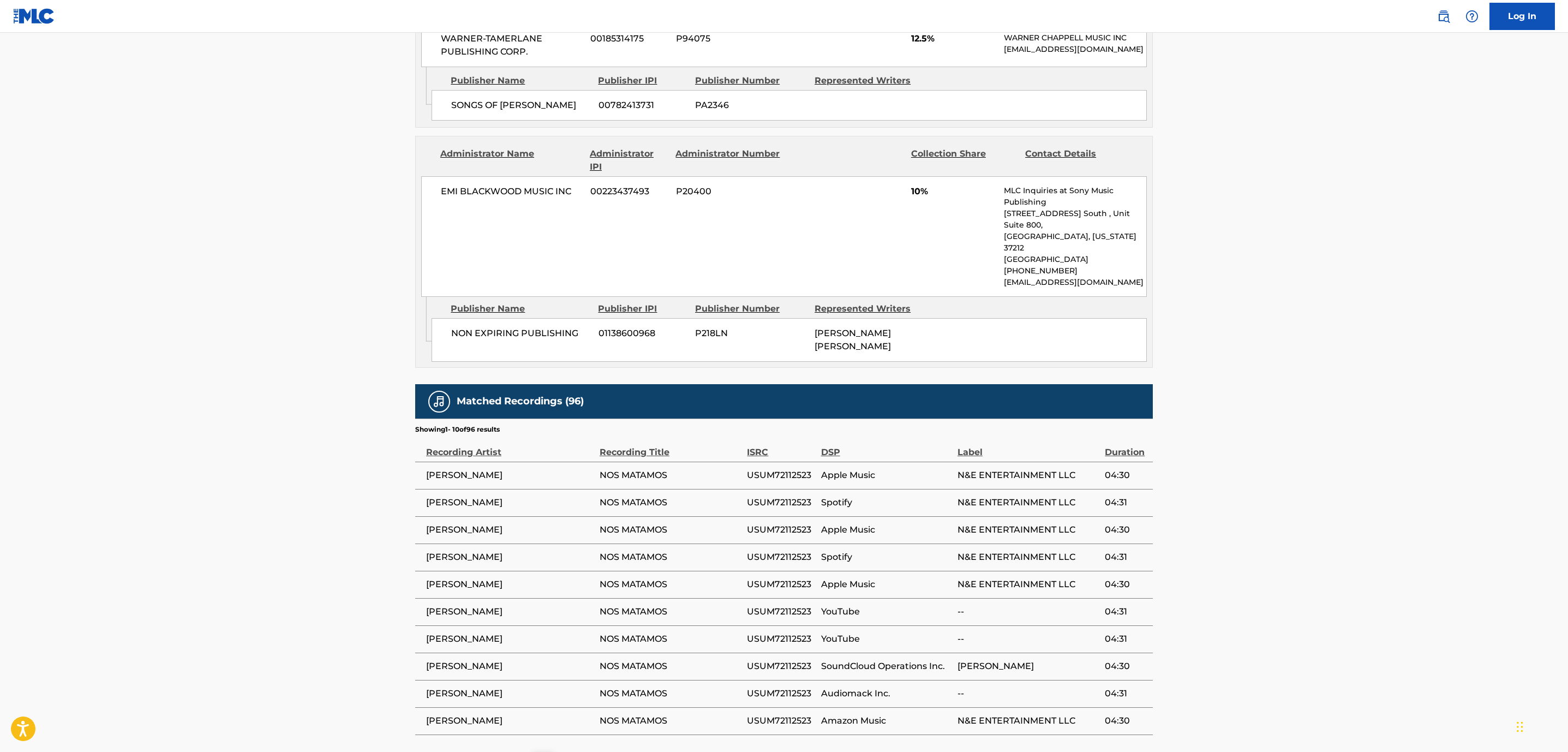
scroll to position [1141, 0]
